Goal: Find specific page/section: Find specific page/section

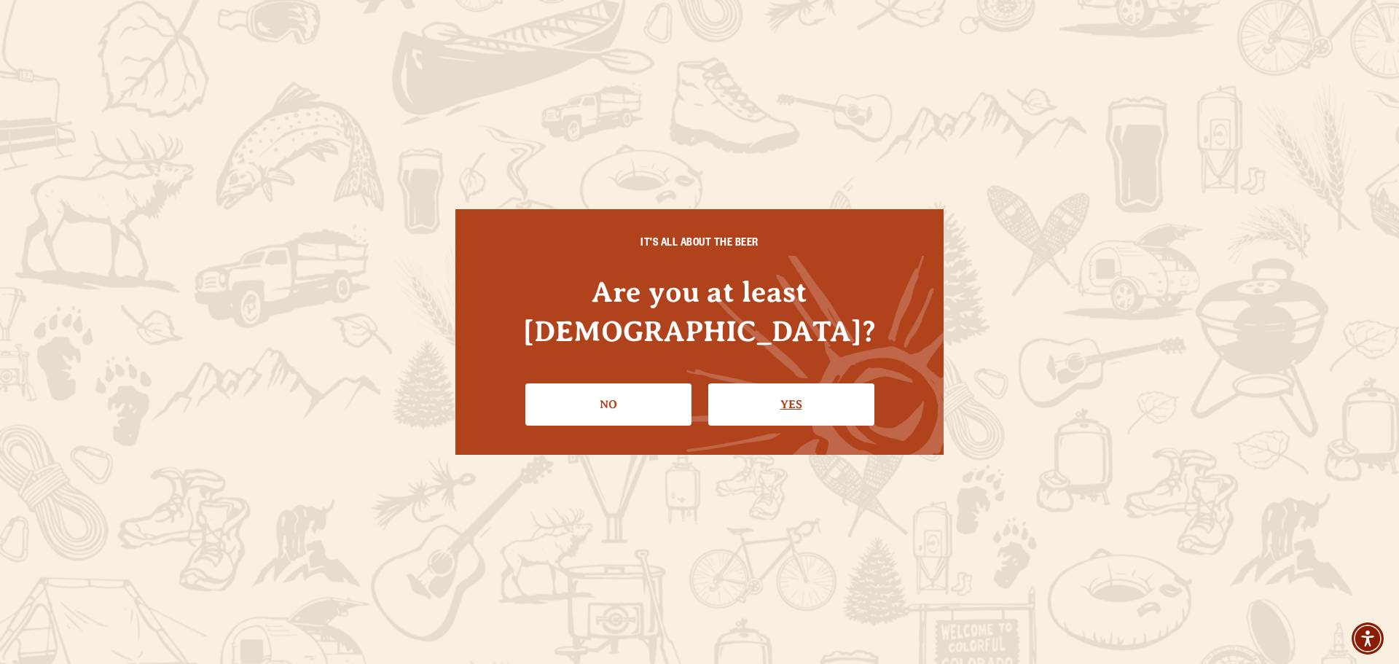
click at [791, 383] on link "Yes" at bounding box center [791, 404] width 166 height 42
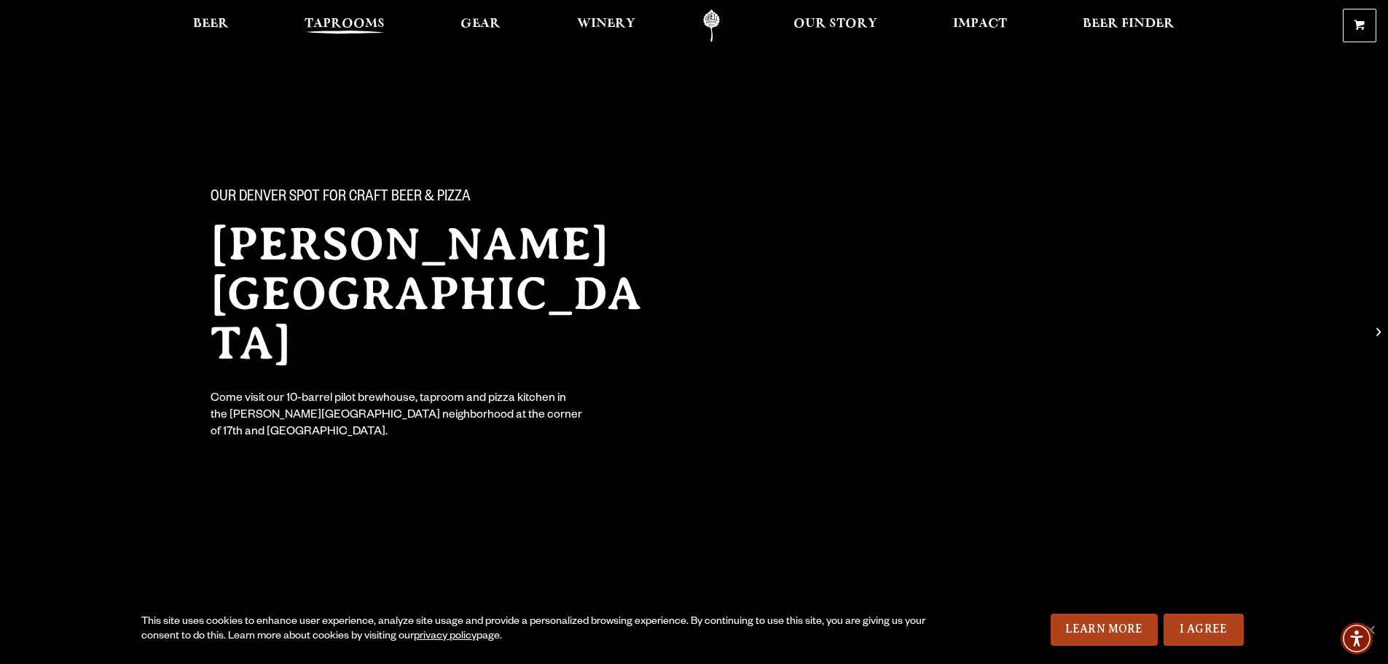
click at [356, 23] on span "Taprooms" at bounding box center [345, 24] width 80 height 12
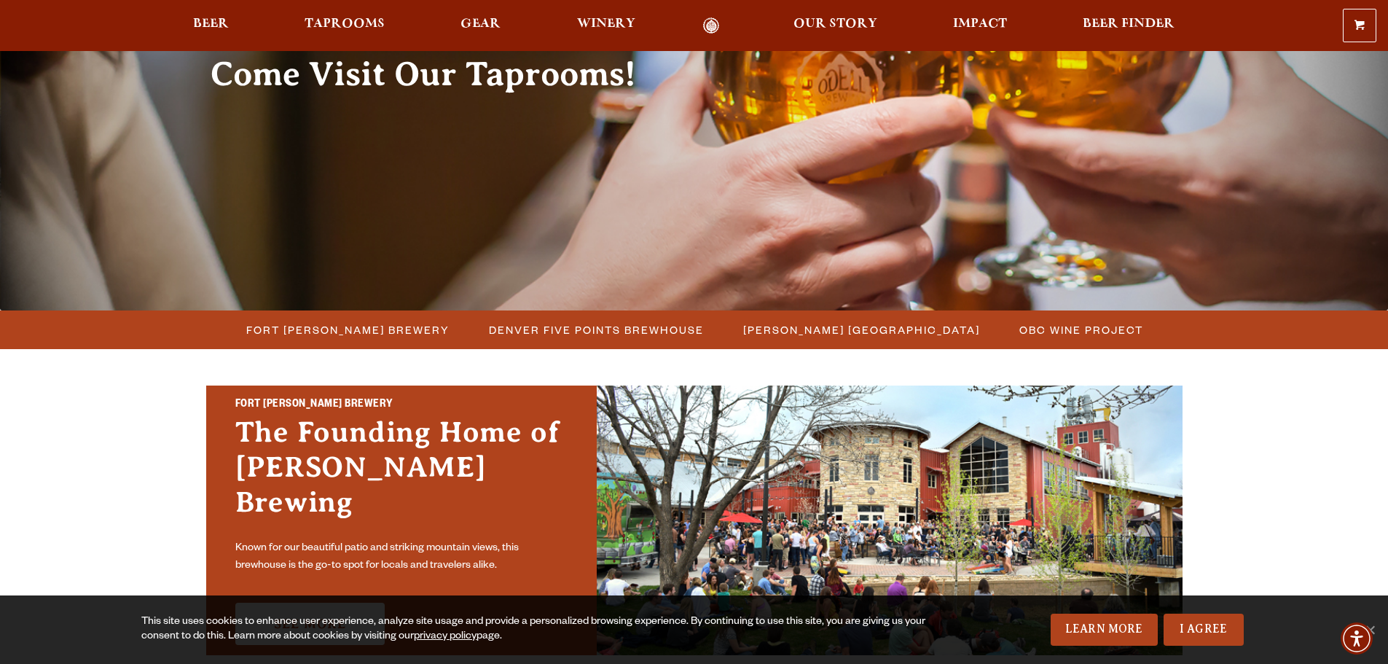
scroll to position [291, 0]
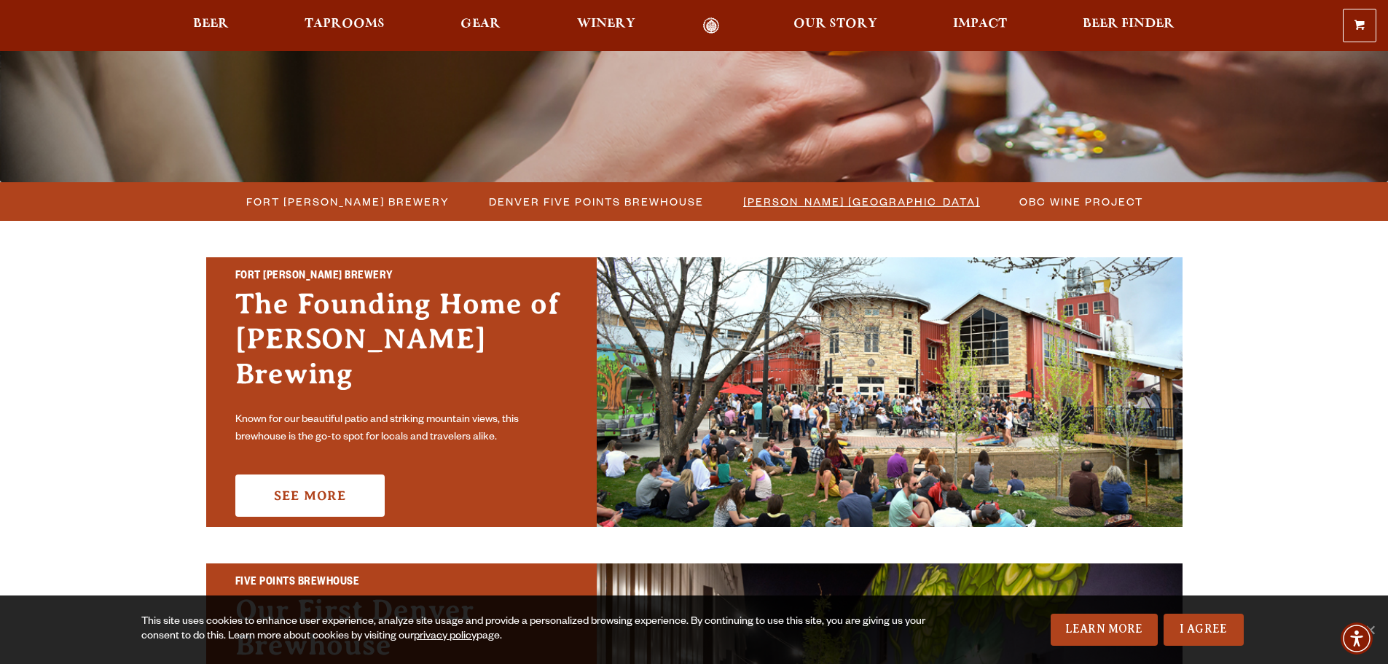
click at [790, 197] on span "[PERSON_NAME] [GEOGRAPHIC_DATA]" at bounding box center [861, 201] width 237 height 21
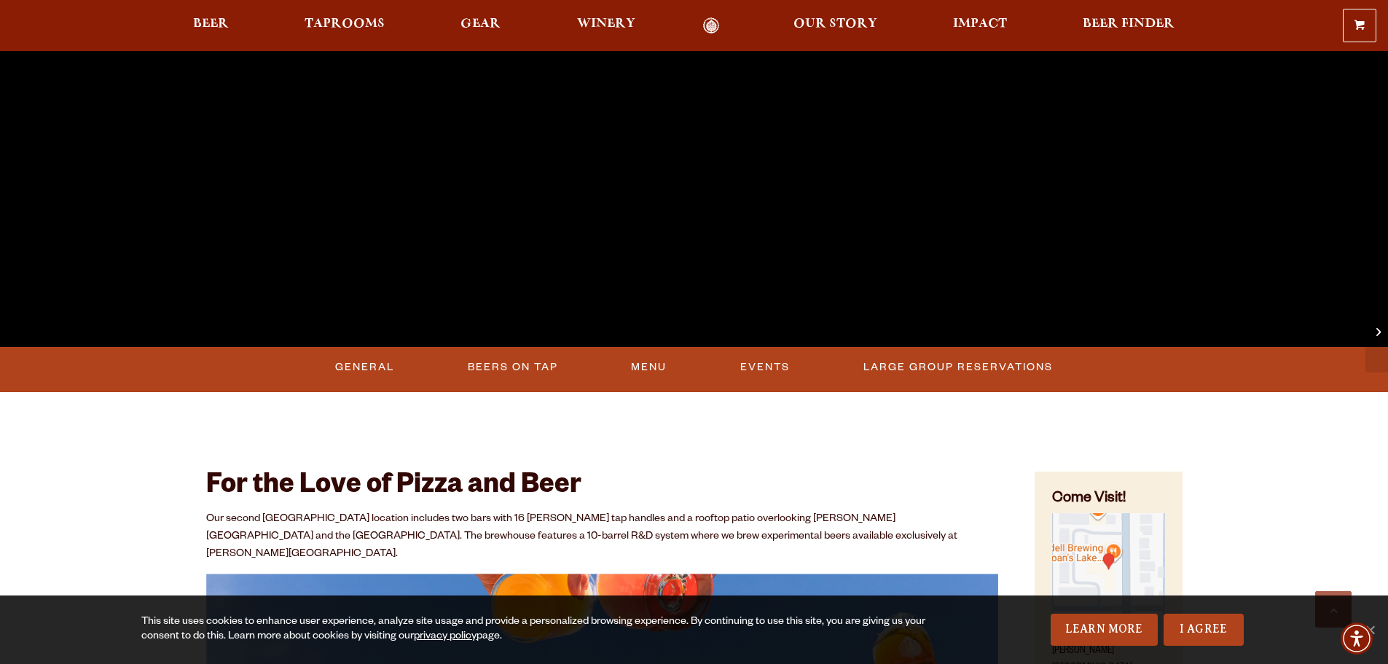
scroll to position [437, 0]
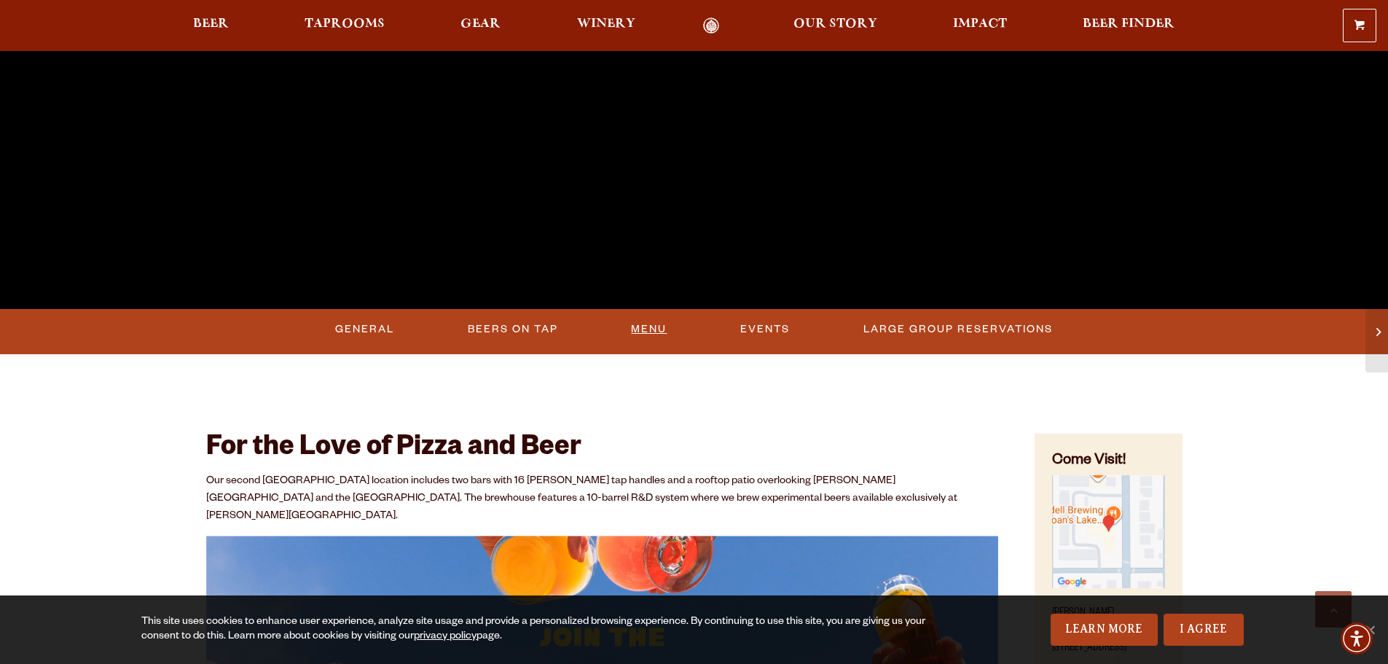
click at [660, 314] on link "Menu" at bounding box center [648, 330] width 47 height 34
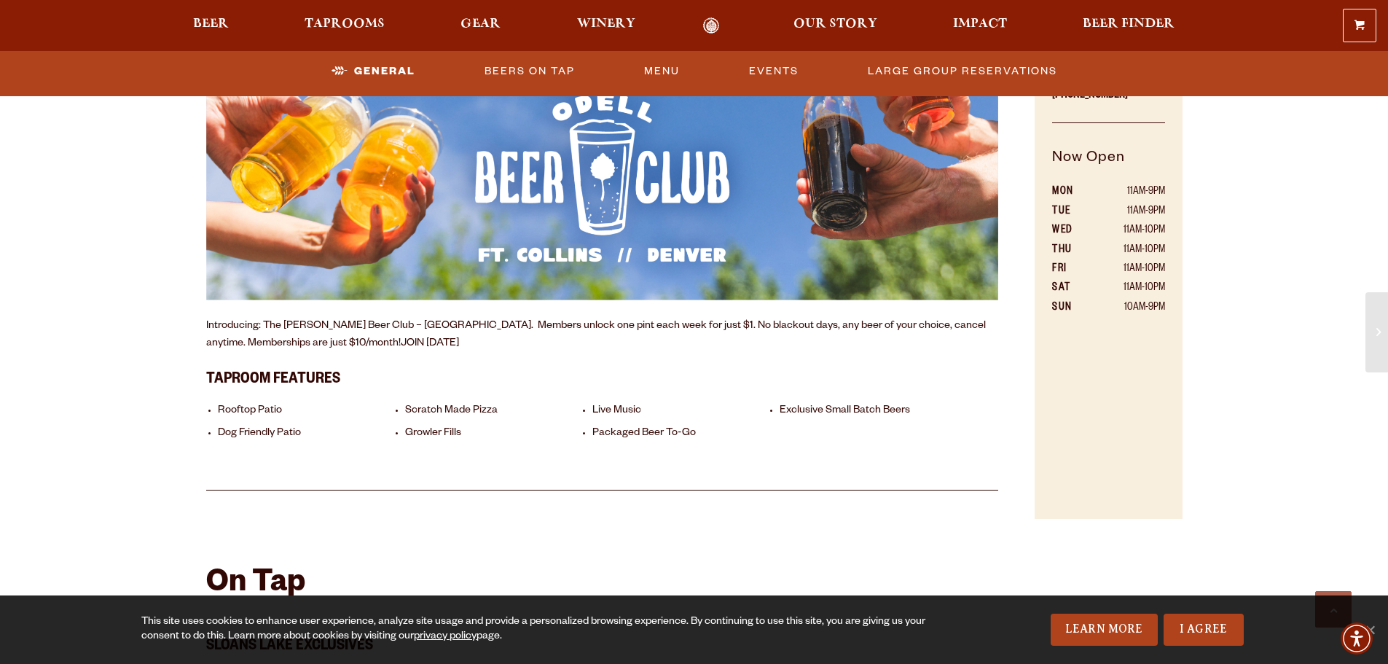
scroll to position [1020, 0]
